Goal: Use online tool/utility

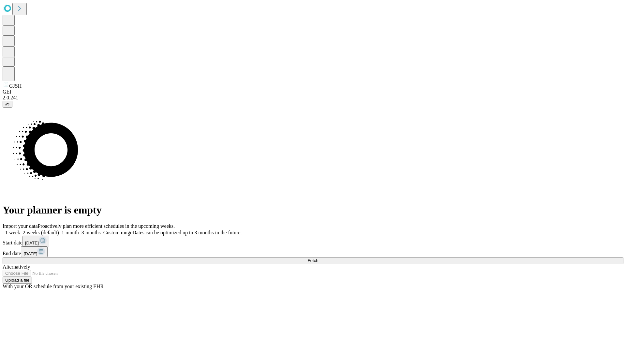
click at [318, 258] on span "Fetch" at bounding box center [312, 260] width 11 height 5
